Goal: Information Seeking & Learning: Learn about a topic

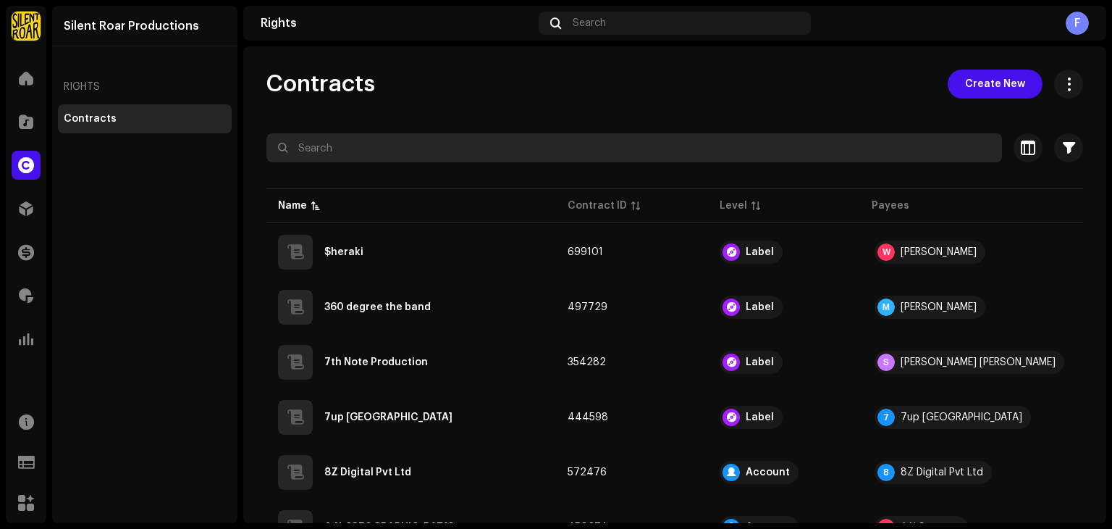
drag, startPoint x: 0, startPoint y: 0, endPoint x: 311, endPoint y: 140, distance: 340.7
click at [311, 140] on input "text" at bounding box center [635, 147] width 736 height 29
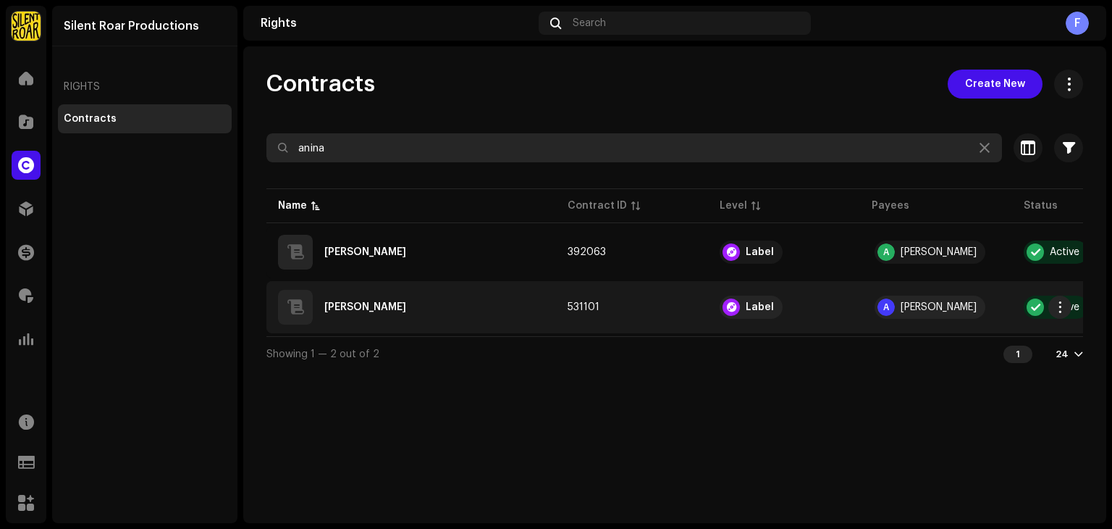
type input "anina"
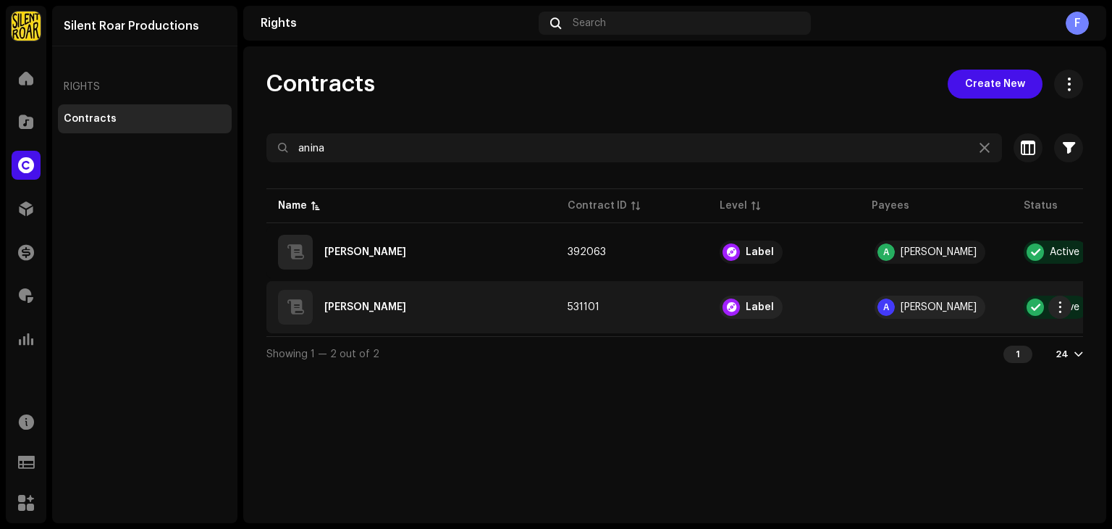
click at [394, 317] on div "[PERSON_NAME]" at bounding box center [411, 307] width 267 height 35
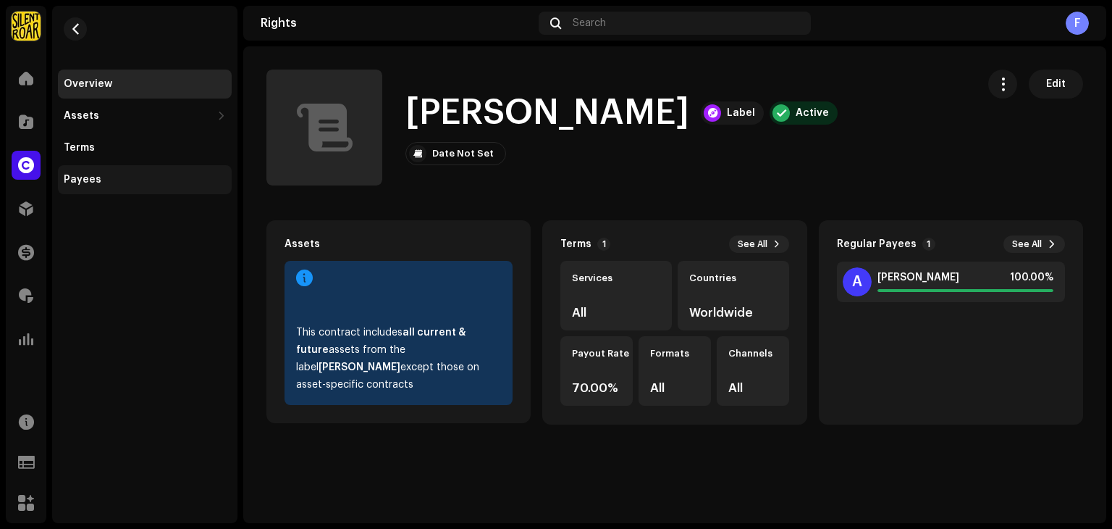
click at [95, 184] on div "Payees" at bounding box center [83, 180] width 38 height 12
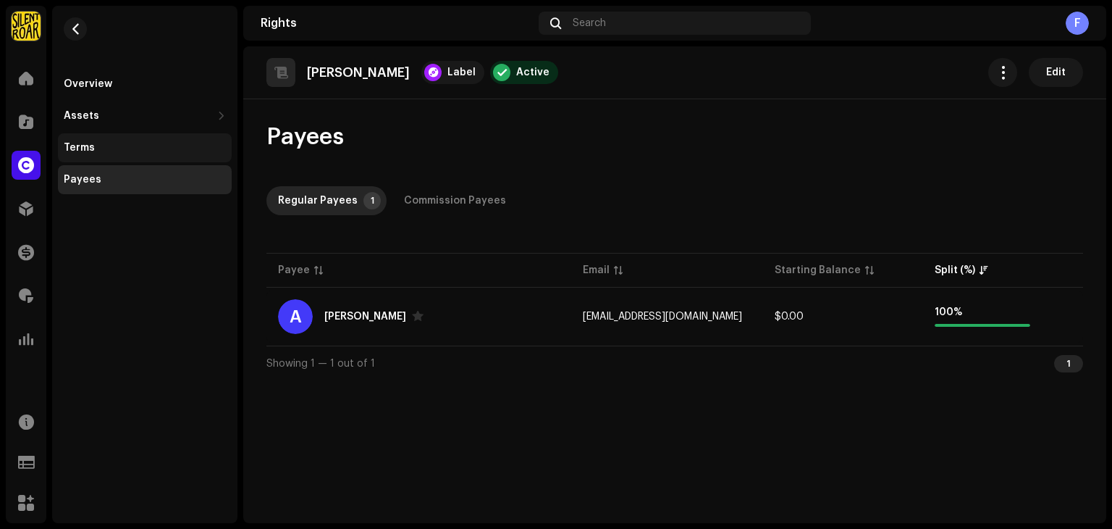
click at [119, 144] on div "Terms" at bounding box center [145, 148] width 162 height 12
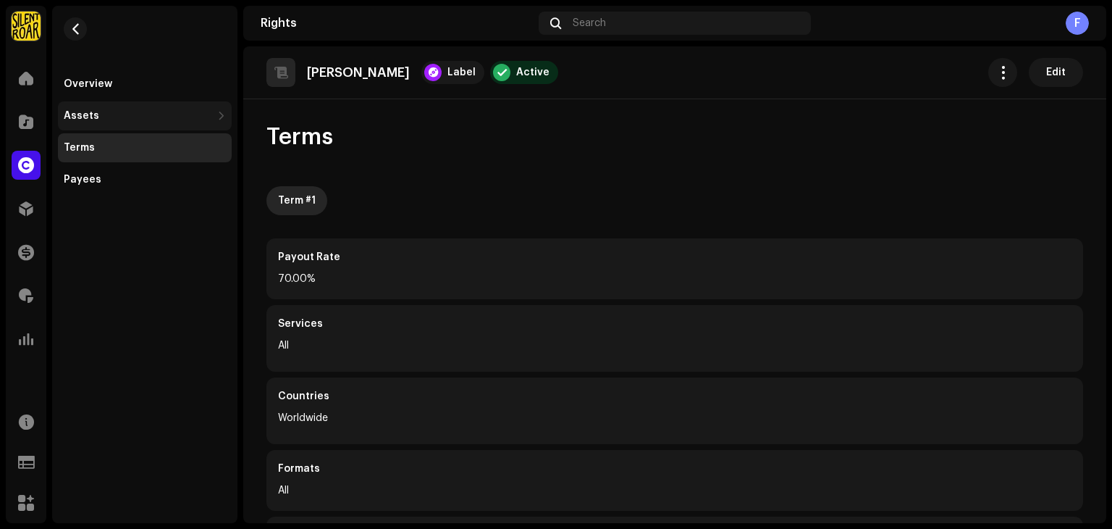
drag, startPoint x: 93, startPoint y: 111, endPoint x: 594, endPoint y: 171, distance: 504.0
click at [94, 111] on div "Assets" at bounding box center [81, 116] width 35 height 12
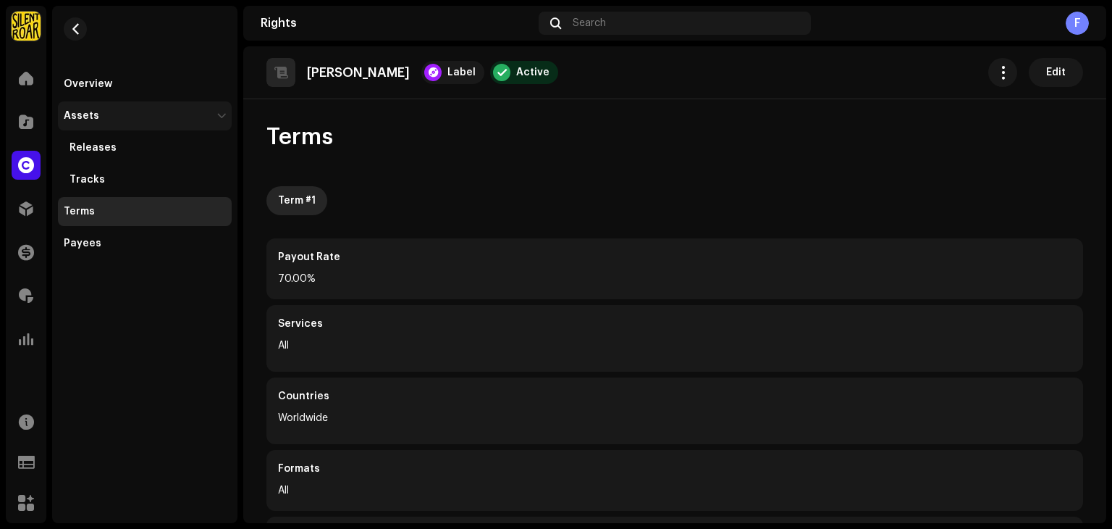
click at [104, 120] on div "Assets" at bounding box center [138, 116] width 148 height 12
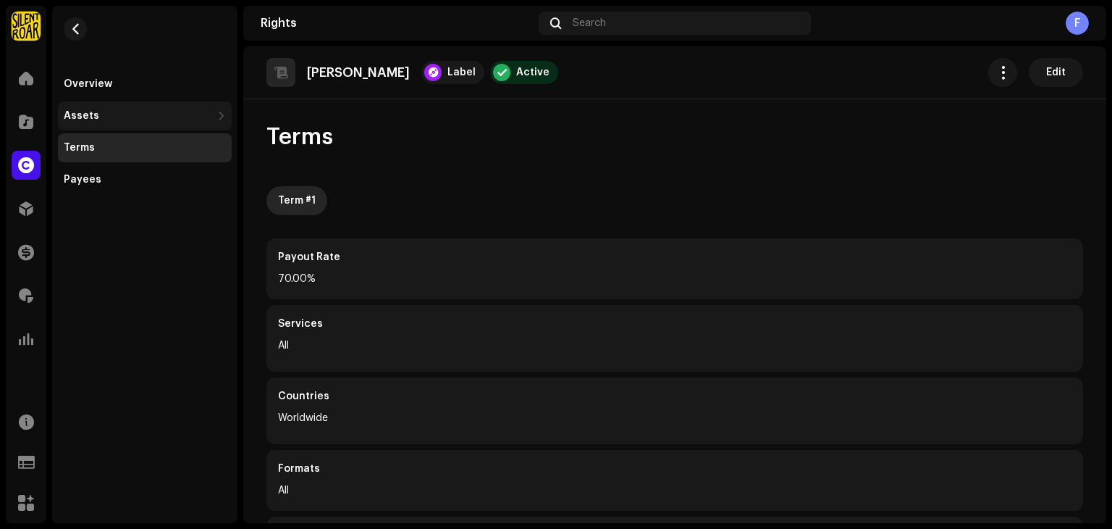
click at [107, 117] on div "Assets" at bounding box center [138, 116] width 148 height 12
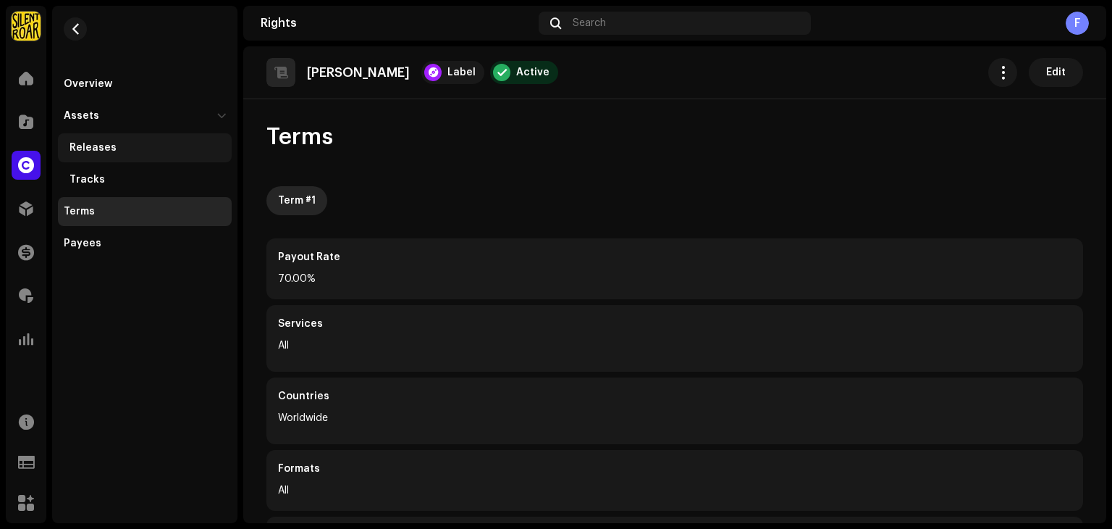
click at [104, 138] on div "Releases" at bounding box center [145, 147] width 174 height 29
